Goal: Find specific page/section: Find specific page/section

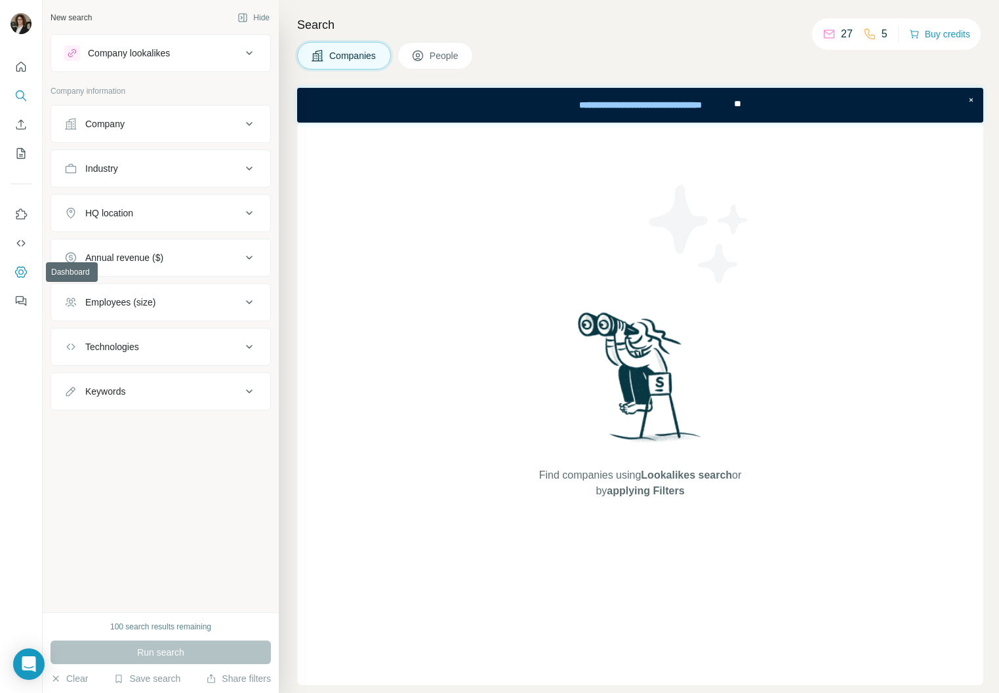
click at [16, 268] on icon "Dashboard" at bounding box center [20, 272] width 13 height 13
click at [841, 29] on p "27" at bounding box center [847, 34] width 12 height 16
click at [434, 56] on span "People" at bounding box center [445, 55] width 30 height 13
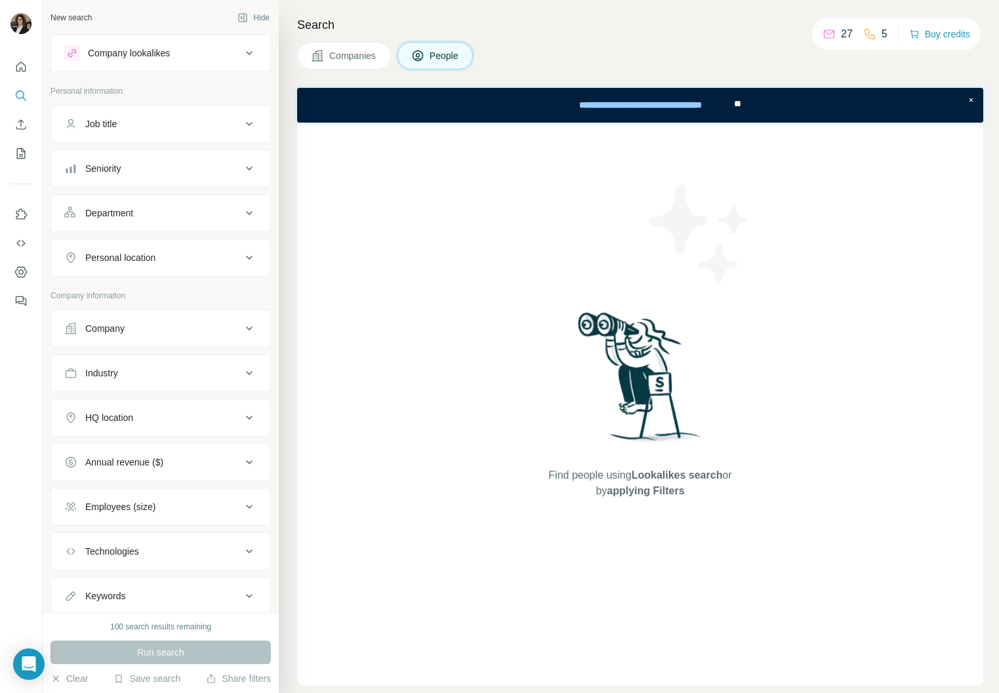
click at [352, 56] on span "Companies" at bounding box center [353, 55] width 48 height 13
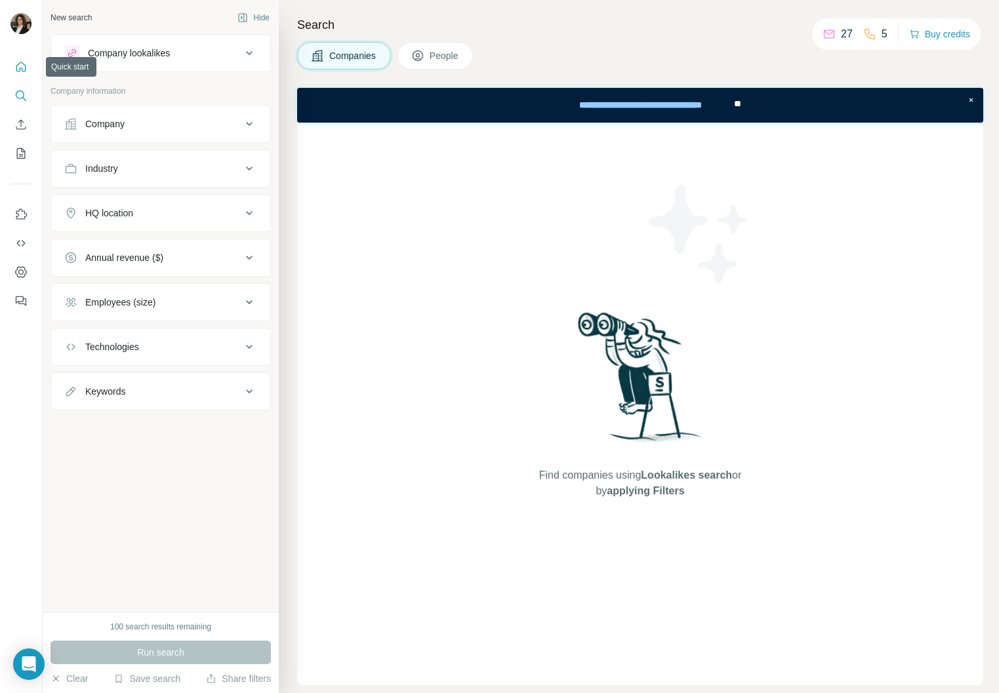
click at [15, 70] on icon "Quick start" at bounding box center [20, 66] width 13 height 13
